Goal: Find specific page/section: Find specific page/section

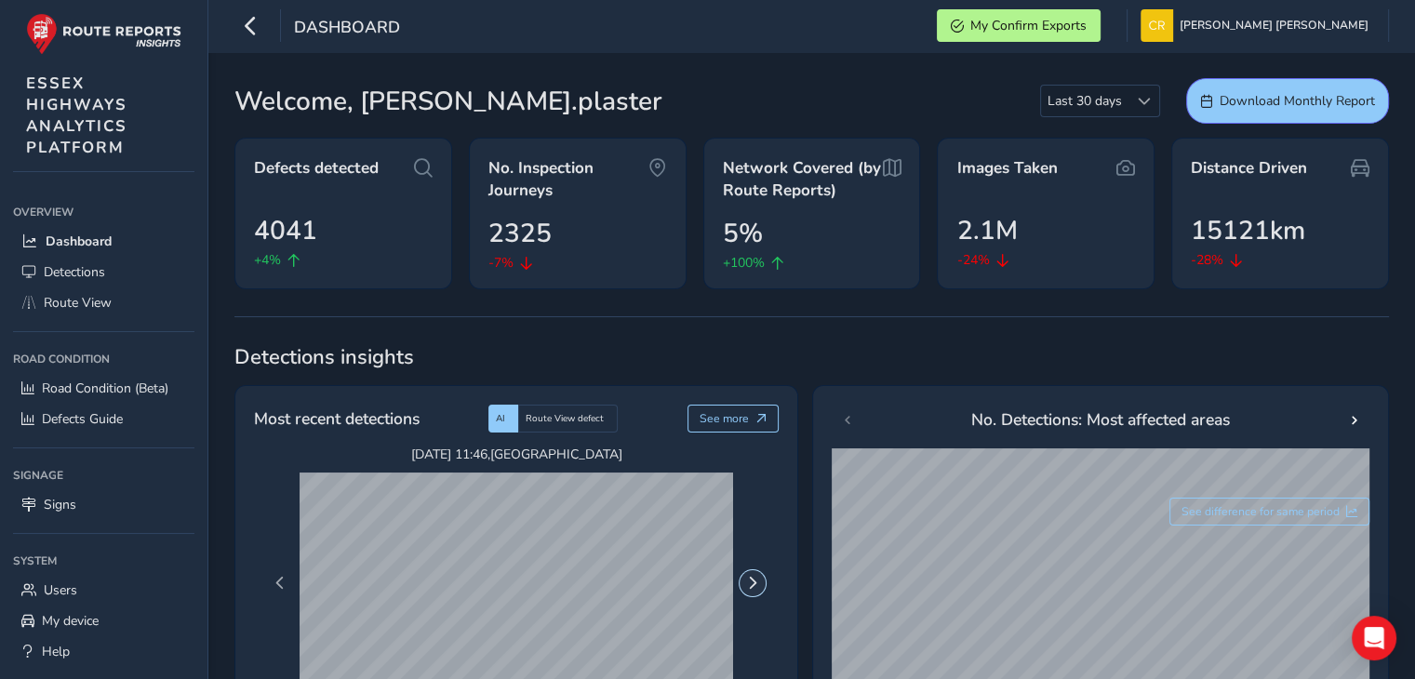
click at [754, 591] on button "Next Page" at bounding box center [753, 583] width 26 height 26
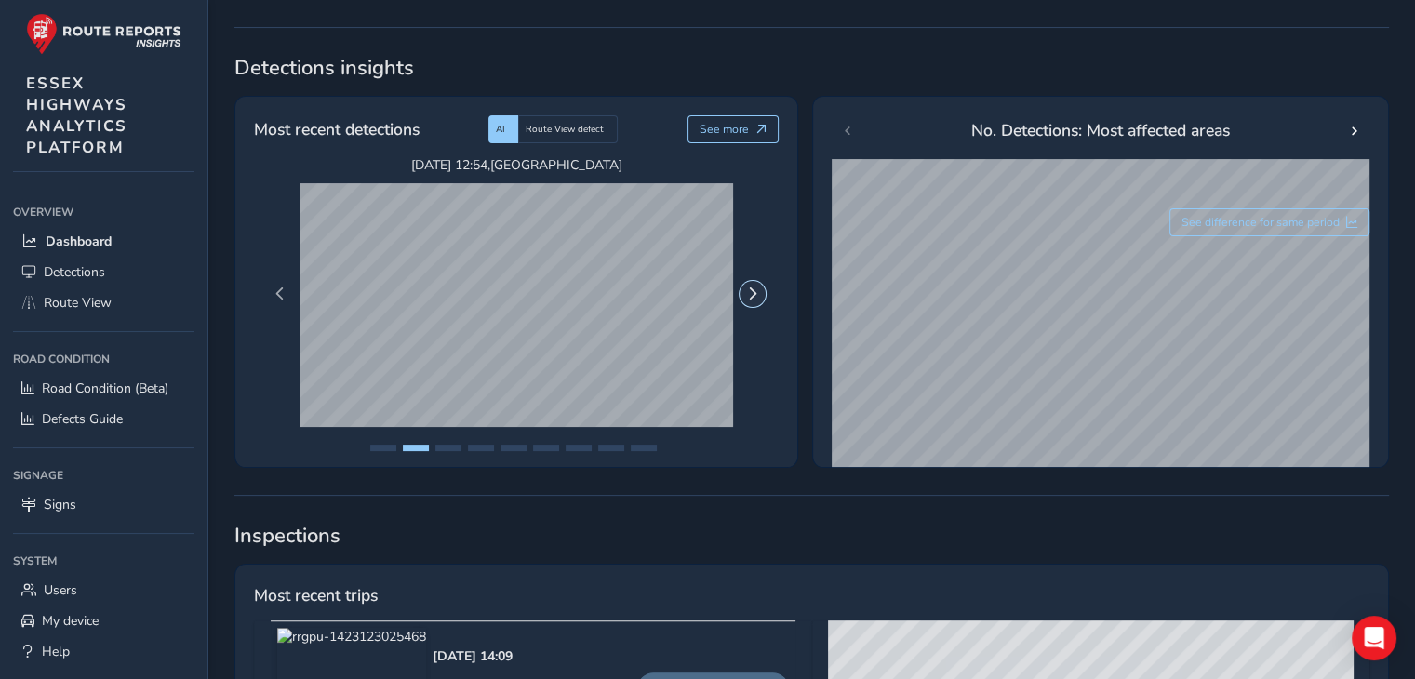
click at [748, 294] on span "Next Page" at bounding box center [752, 294] width 13 height 13
